Goal: Transaction & Acquisition: Book appointment/travel/reservation

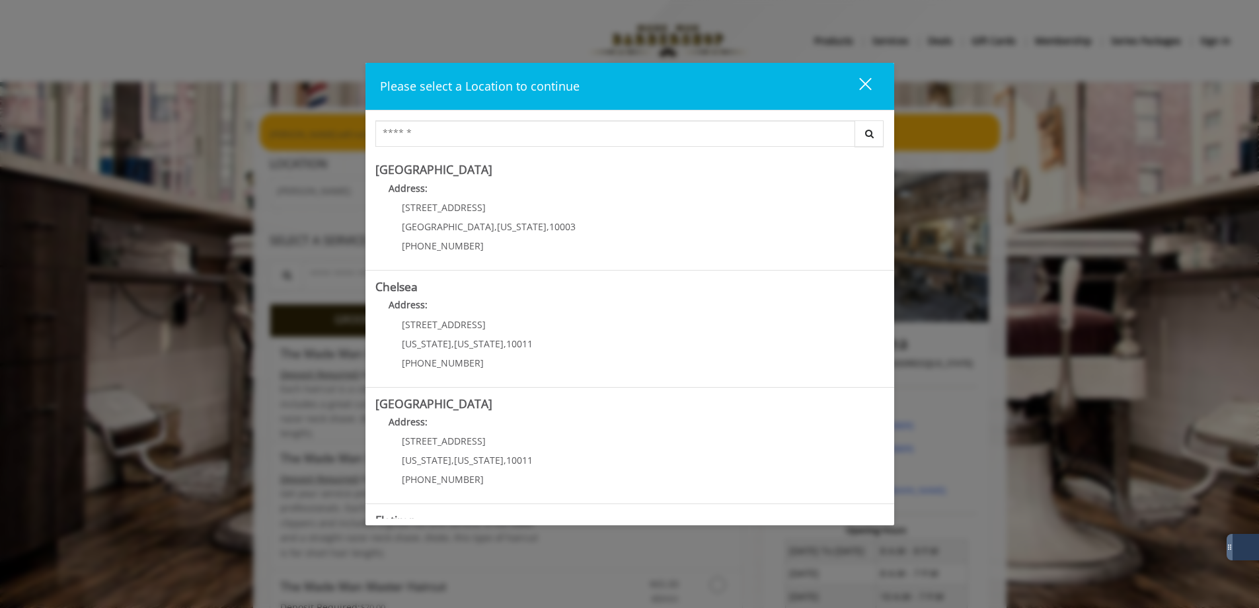
click at [865, 82] on div "close dialog" at bounding box center [865, 83] width 13 height 13
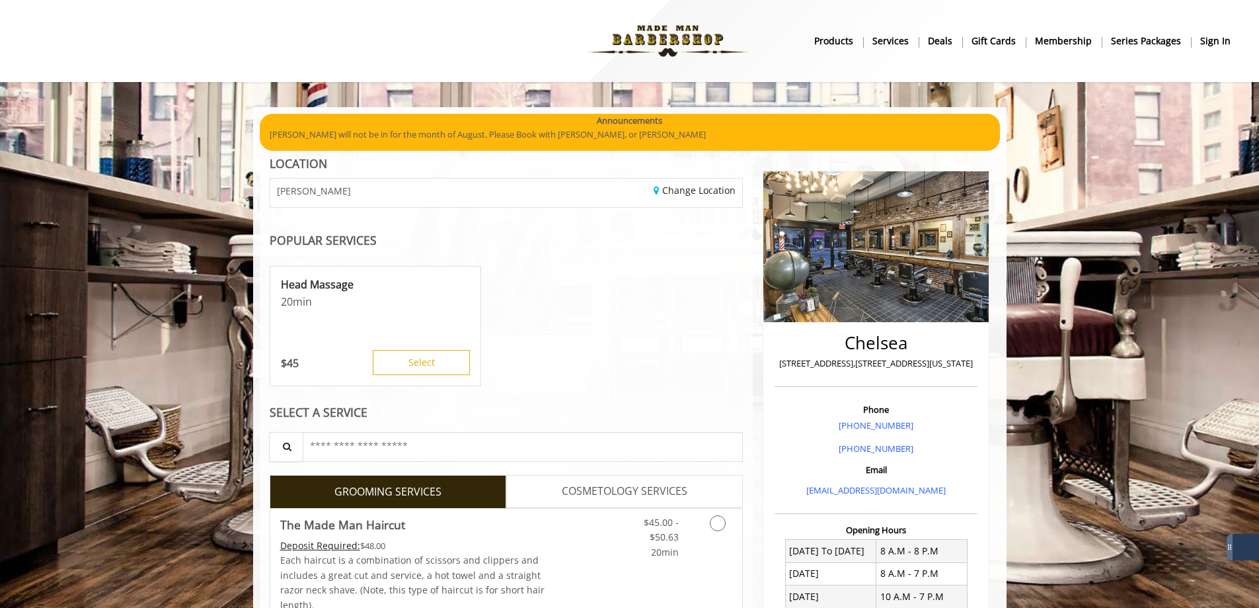
click at [1206, 36] on b "sign in" at bounding box center [1216, 41] width 30 height 15
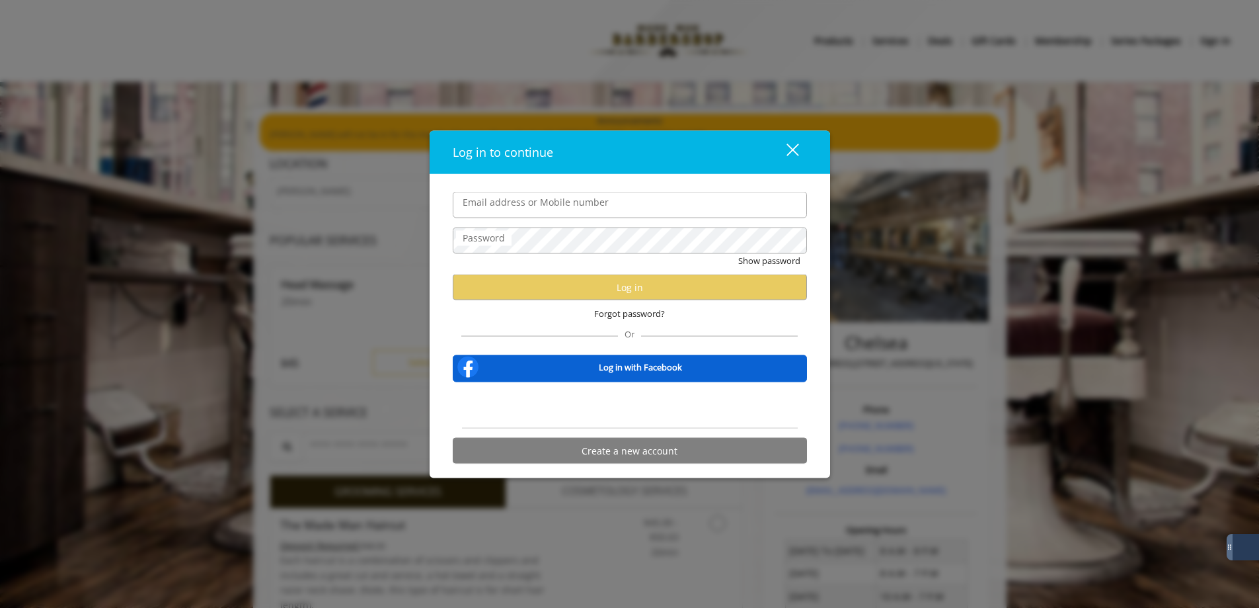
type input "**********"
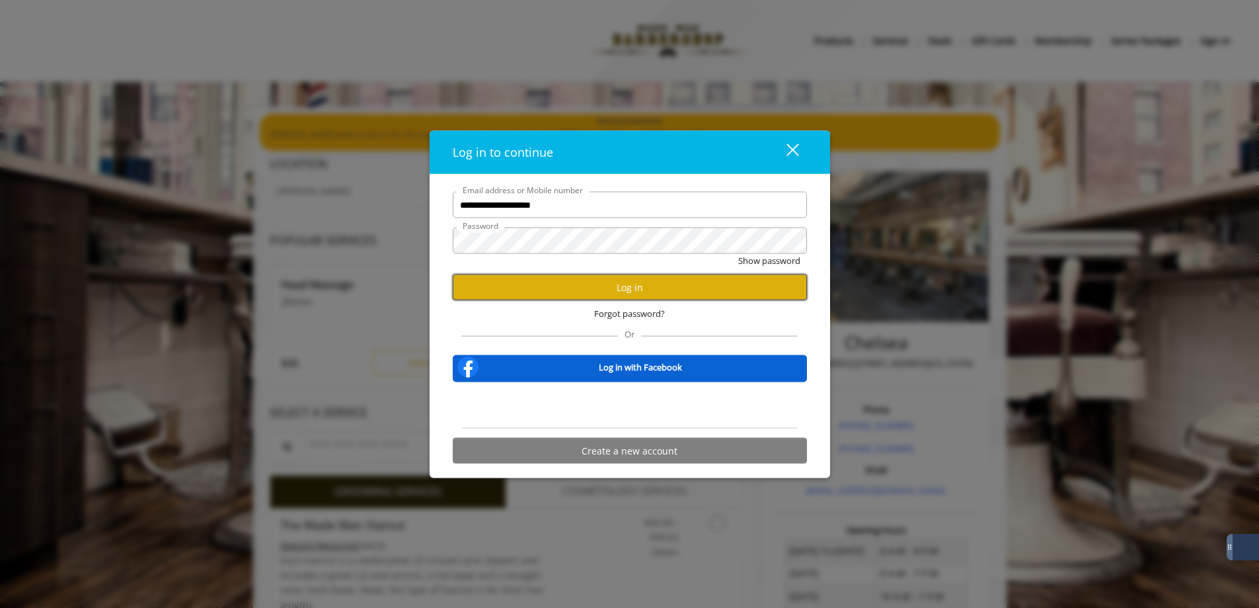
click at [635, 290] on button "Log in" at bounding box center [630, 287] width 354 height 26
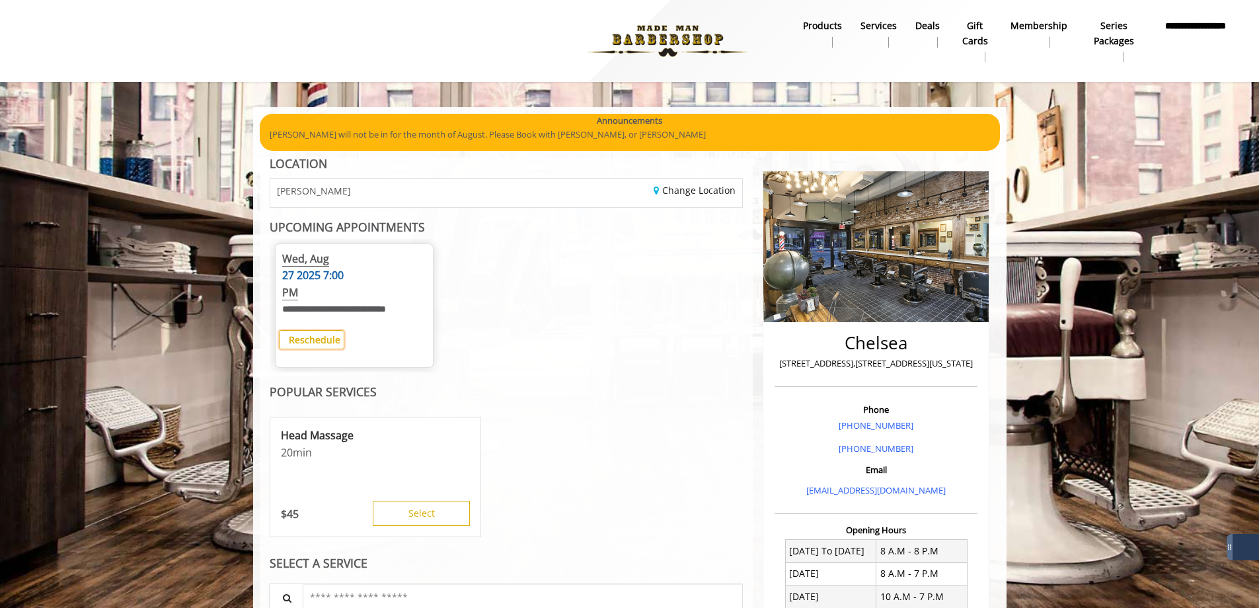
click at [317, 333] on b "Reschedule" at bounding box center [315, 339] width 52 height 13
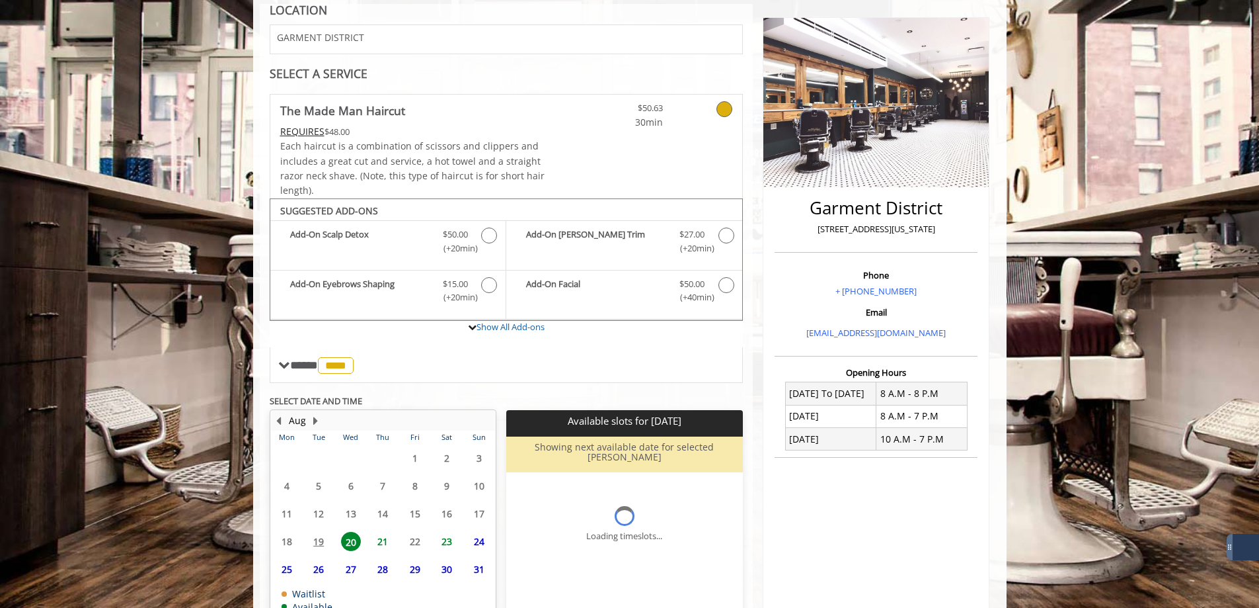
scroll to position [253, 0]
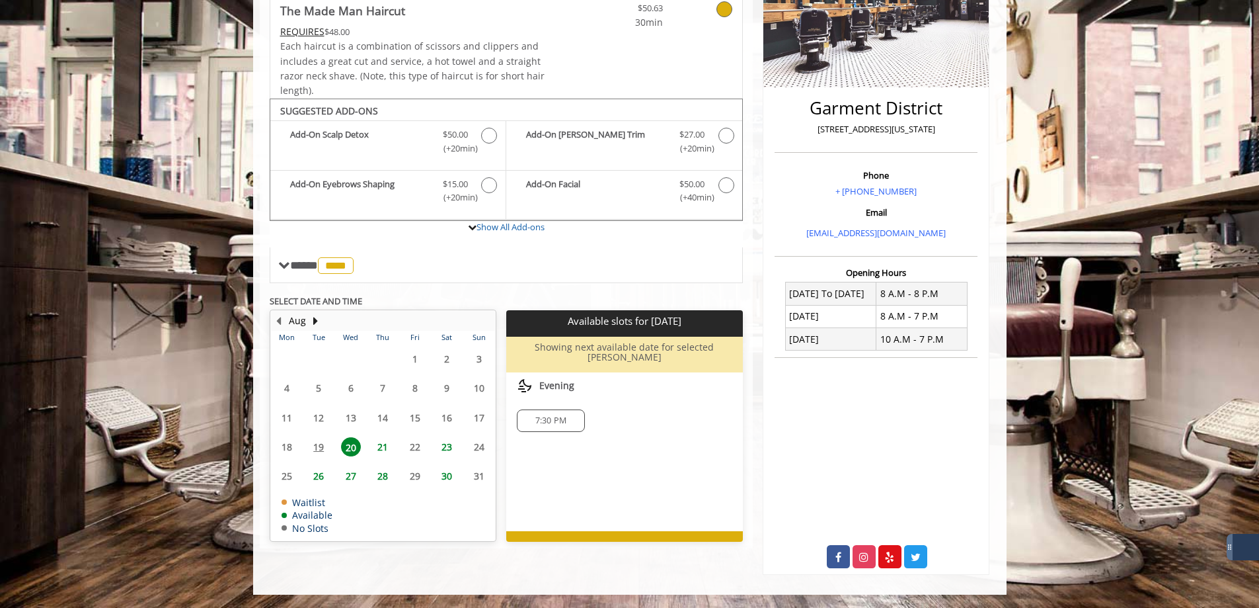
click at [383, 438] on span "21" at bounding box center [383, 446] width 20 height 19
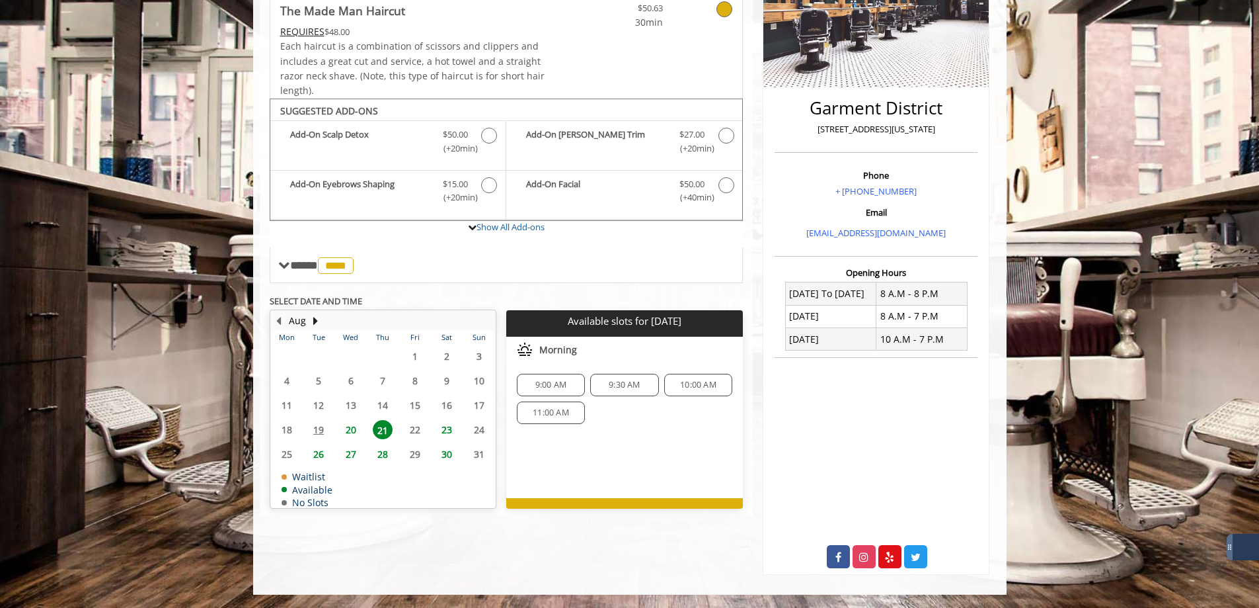
click at [352, 428] on span "20" at bounding box center [351, 429] width 20 height 19
click at [319, 429] on table "Mon Tue Wed Thu Fri Sat Sun 28 29 30 31 1 2 3 4 5 6 7 8 9 10 11 12 13 14 15 16 …" at bounding box center [383, 419] width 224 height 177
click at [382, 429] on span "21" at bounding box center [383, 429] width 20 height 19
click at [349, 428] on span "20" at bounding box center [351, 429] width 20 height 19
click at [546, 383] on span "7:30 PM" at bounding box center [550, 384] width 31 height 11
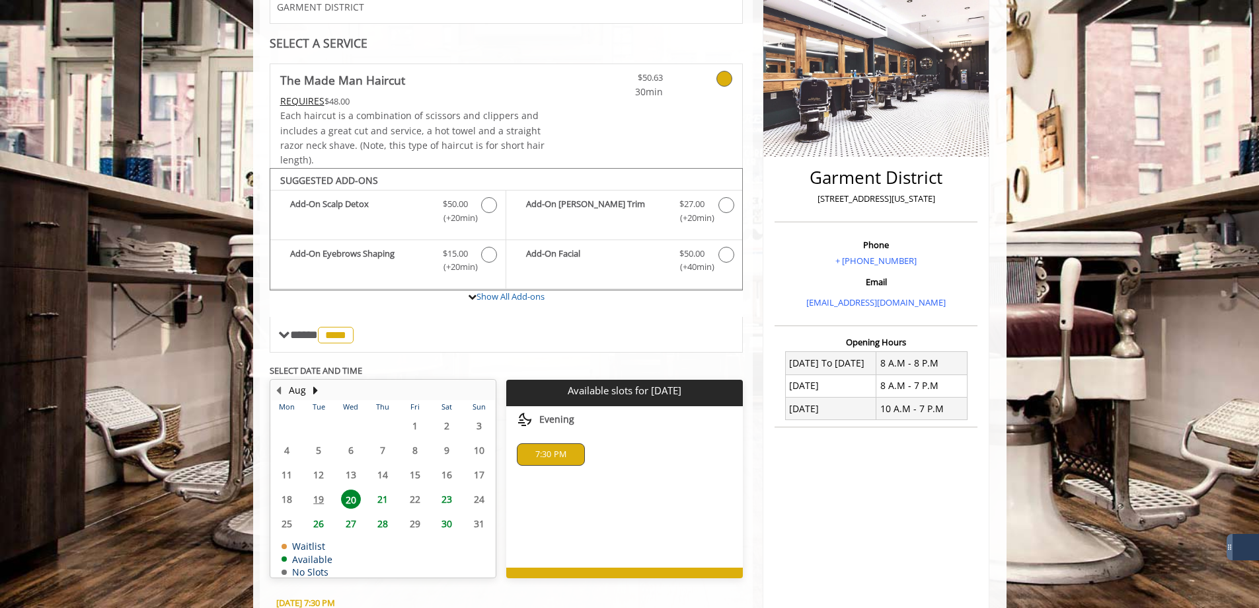
scroll to position [397, 0]
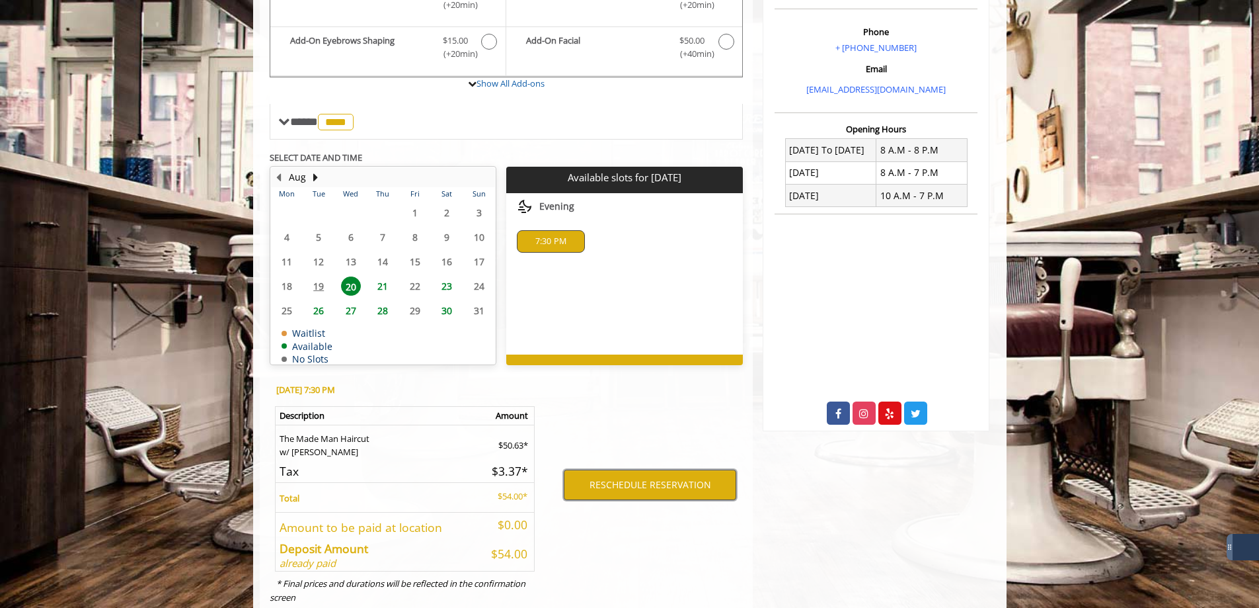
click at [648, 484] on button "RESCHEDULE RESERVATION" at bounding box center [650, 484] width 173 height 30
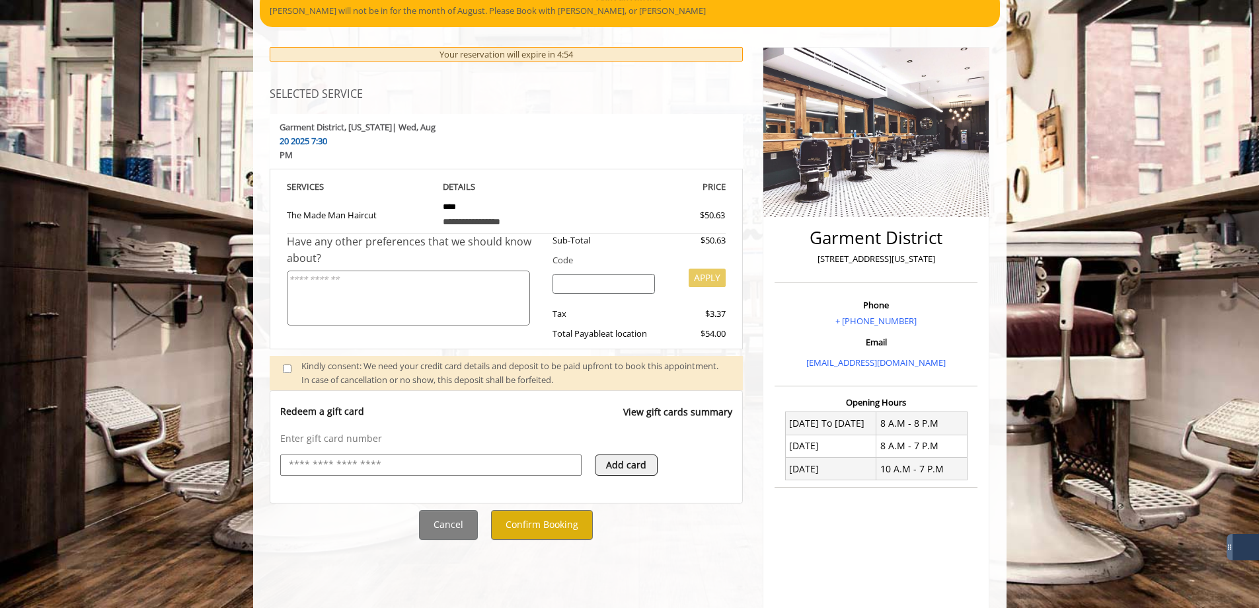
scroll to position [253, 0]
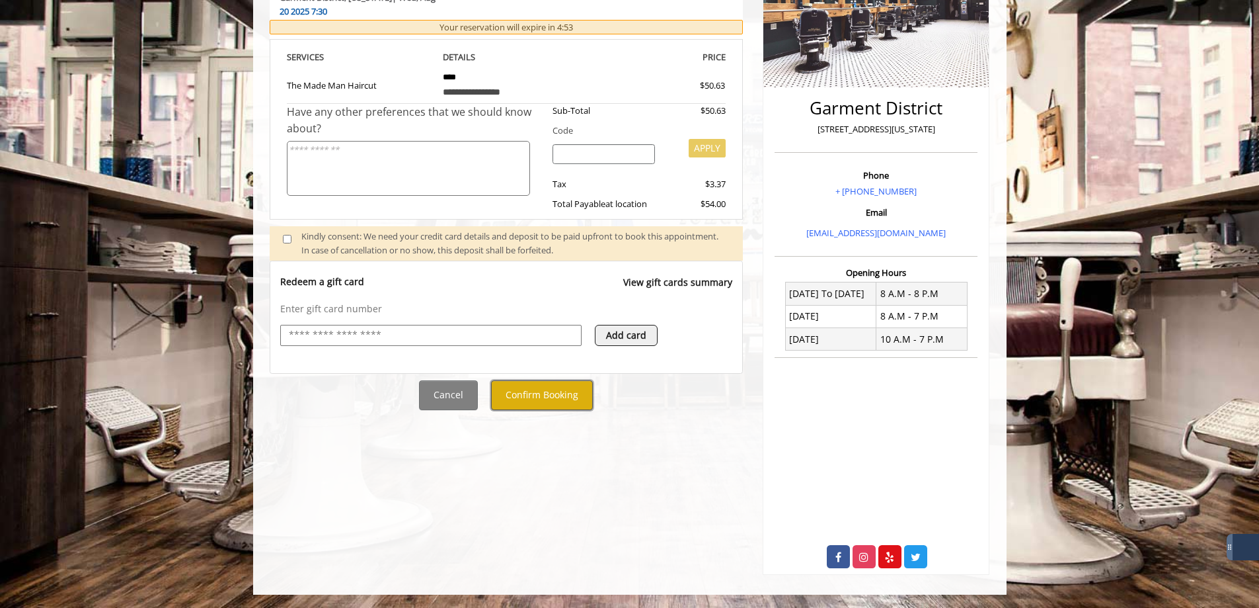
click at [547, 380] on button "Confirm Booking" at bounding box center [542, 395] width 102 height 30
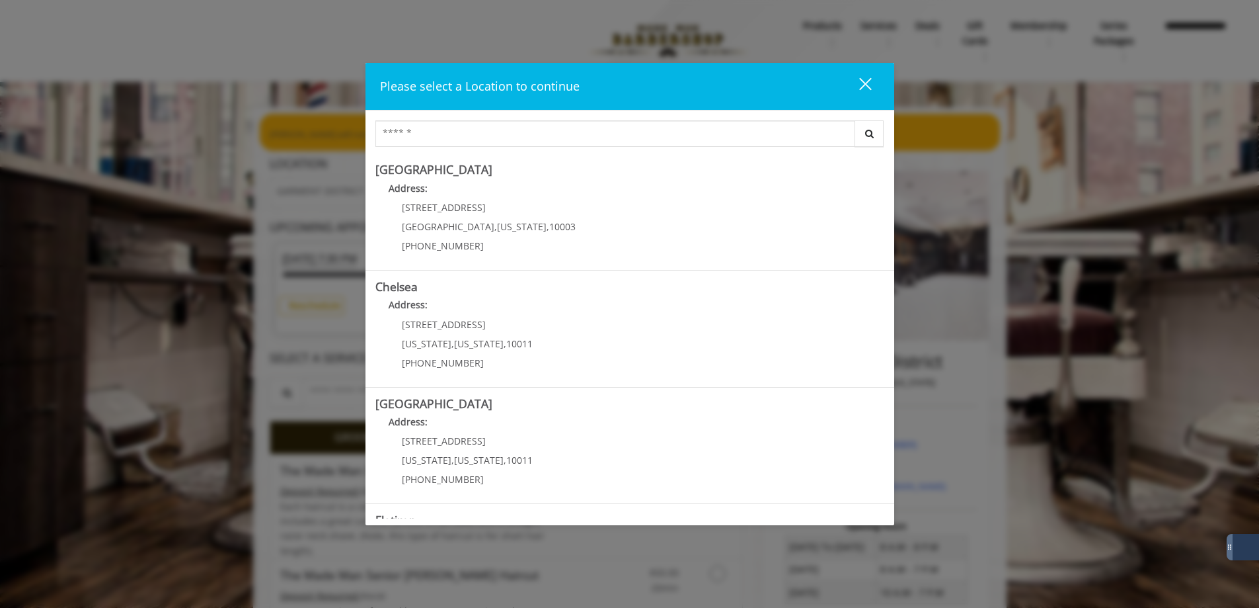
click at [865, 87] on div "close" at bounding box center [857, 87] width 26 height 20
